Goal: Transaction & Acquisition: Subscribe to service/newsletter

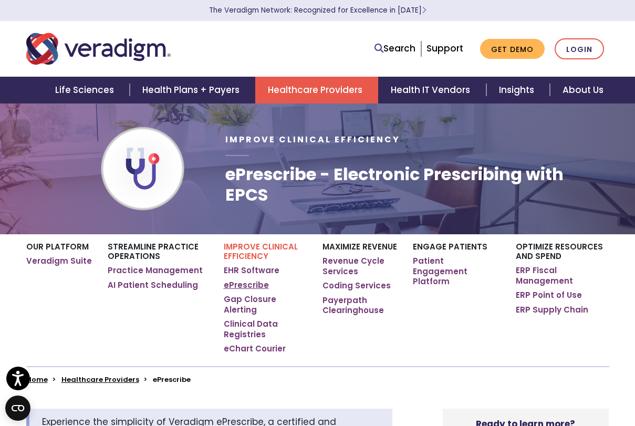
click at [244, 285] on link "ePrescribe" at bounding box center [246, 285] width 45 height 11
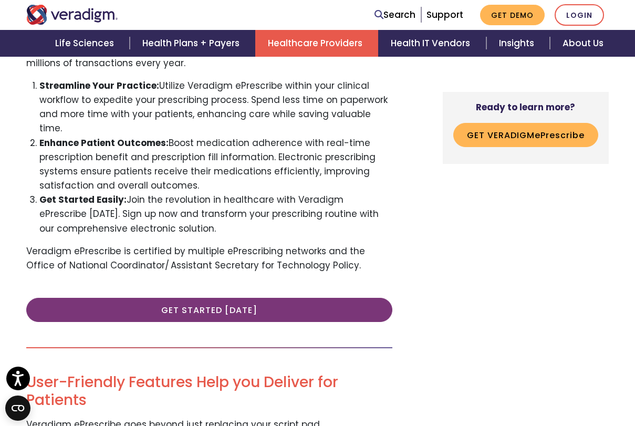
scroll to position [526, 0]
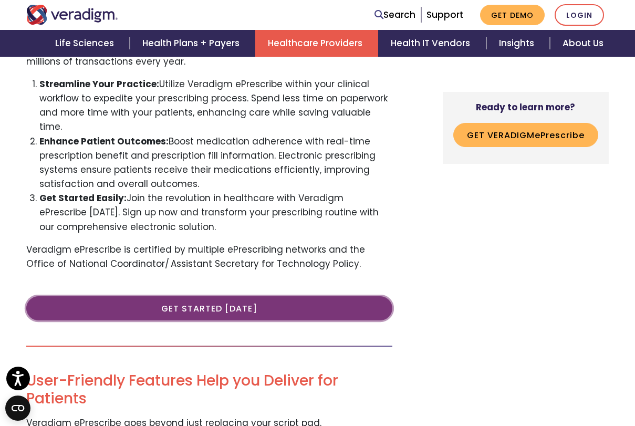
click at [252, 296] on link "Get Started Today" at bounding box center [209, 308] width 366 height 24
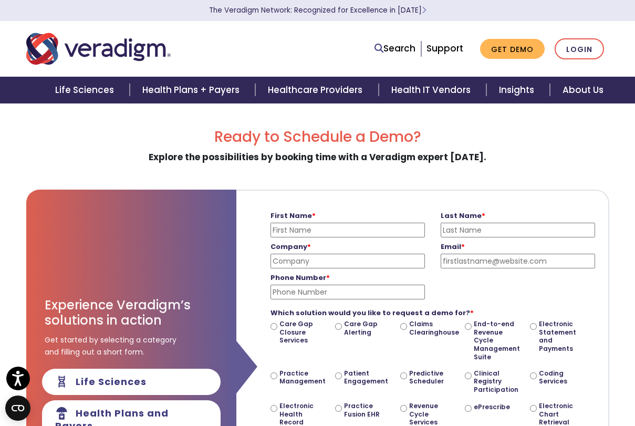
scroll to position [1, 0]
